Goal: Find specific page/section: Find specific page/section

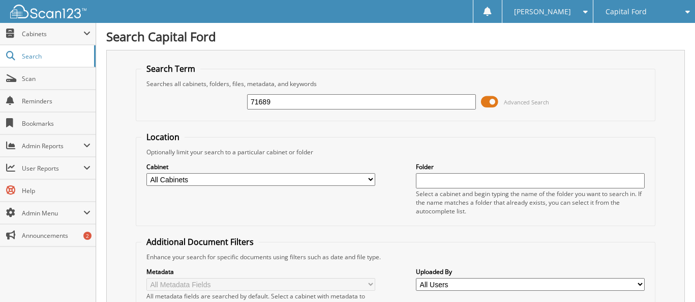
type input "71689"
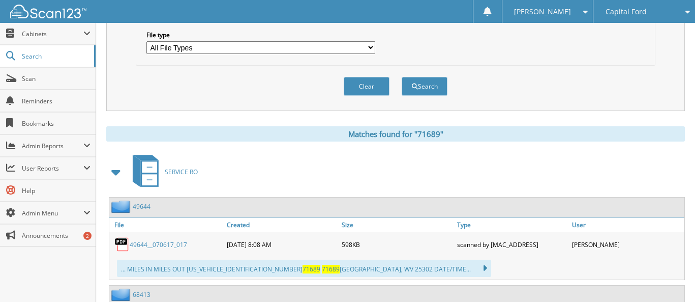
scroll to position [327, 0]
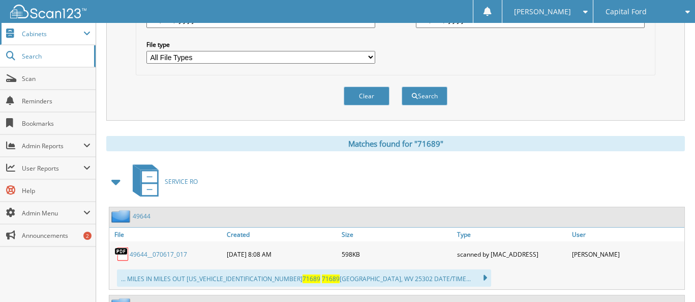
click at [35, 35] on span "Cabinets" at bounding box center [53, 33] width 62 height 9
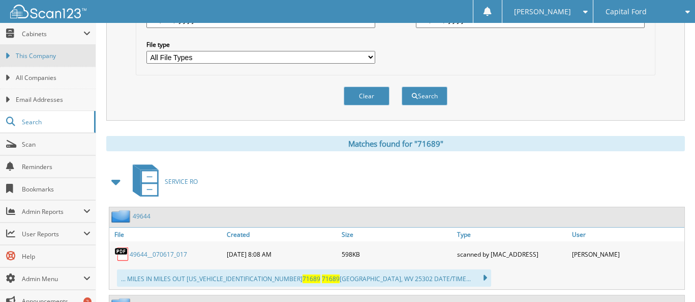
click at [39, 56] on span "This Company" at bounding box center [53, 55] width 75 height 9
